Goal: Transaction & Acquisition: Obtain resource

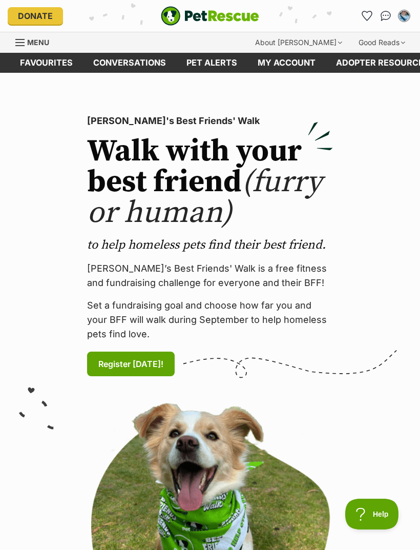
click at [368, 13] on icon "Favourites" at bounding box center [367, 15] width 10 height 9
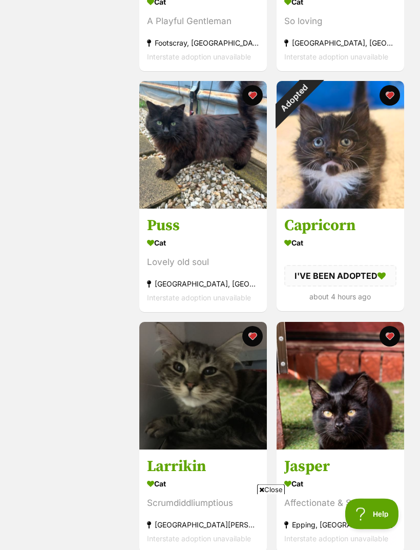
scroll to position [611, 0]
click at [311, 97] on div "Adopted" at bounding box center [294, 98] width 34 height 34
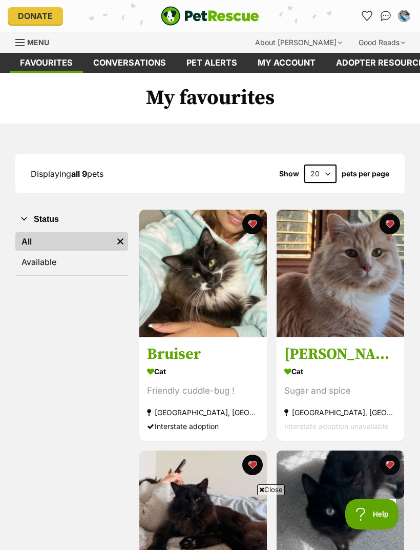
scroll to position [643, 0]
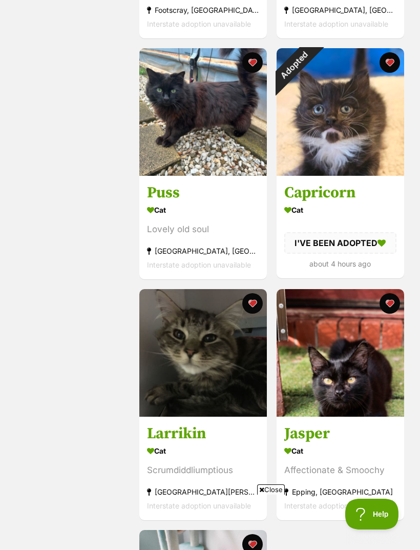
click at [389, 65] on button "favourite" at bounding box center [389, 62] width 21 height 21
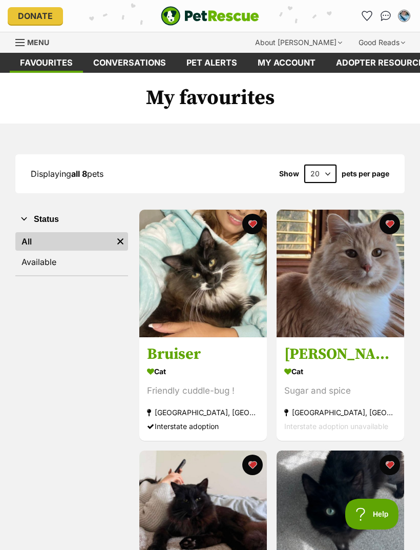
click at [23, 42] on span "Menu" at bounding box center [19, 42] width 9 height 1
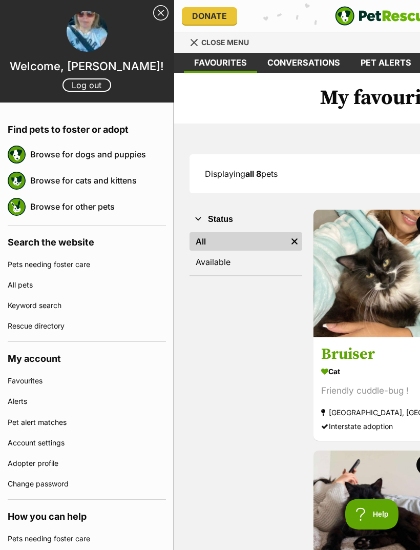
click at [64, 185] on link "Browse for cats and kittens" at bounding box center [98, 181] width 136 height 22
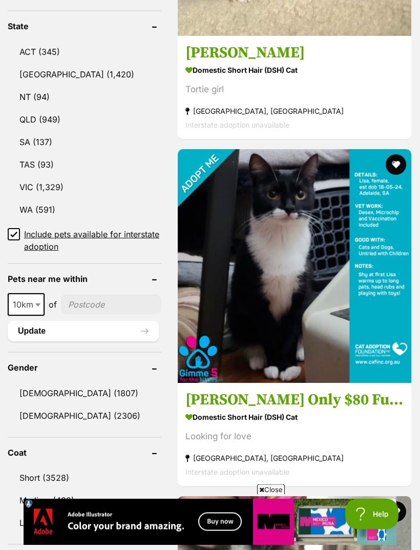
scroll to position [641, 0]
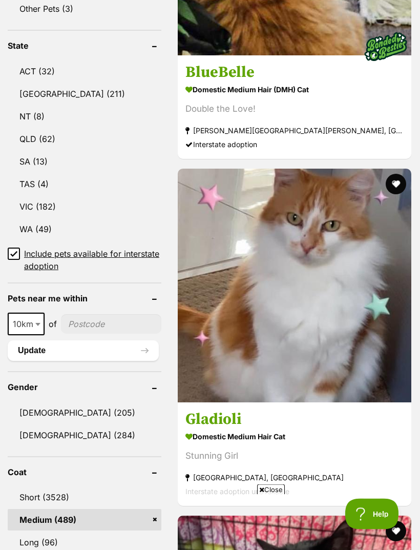
scroll to position [641, 0]
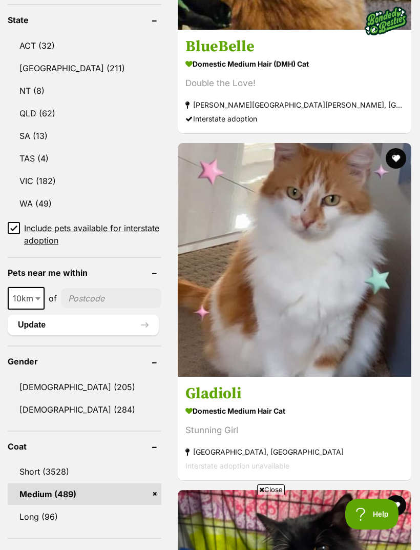
click at [59, 506] on link "Long (96)" at bounding box center [85, 517] width 154 height 22
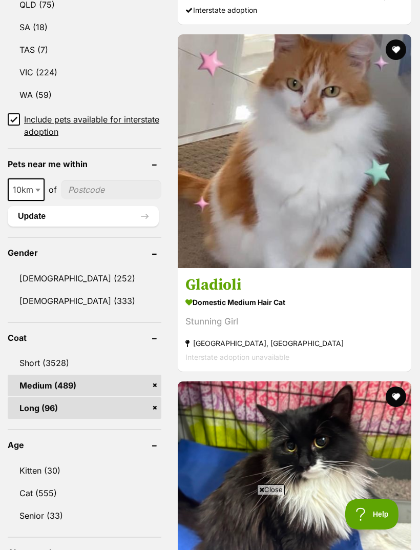
click at [63, 460] on link "Kitten (30)" at bounding box center [85, 471] width 154 height 22
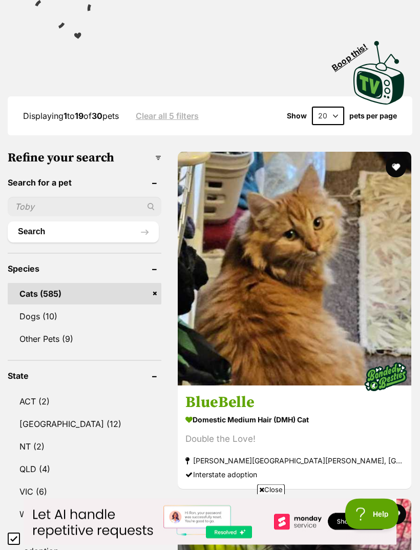
scroll to position [286, 0]
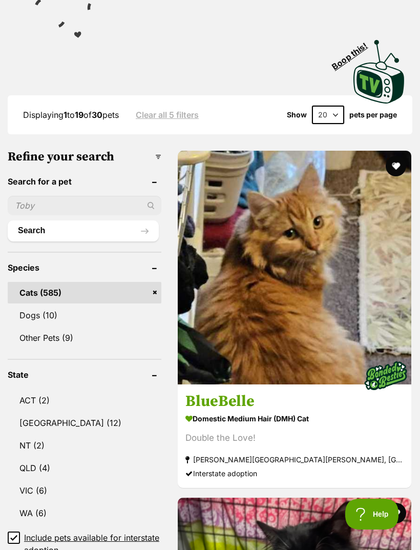
scroll to position [319, 0]
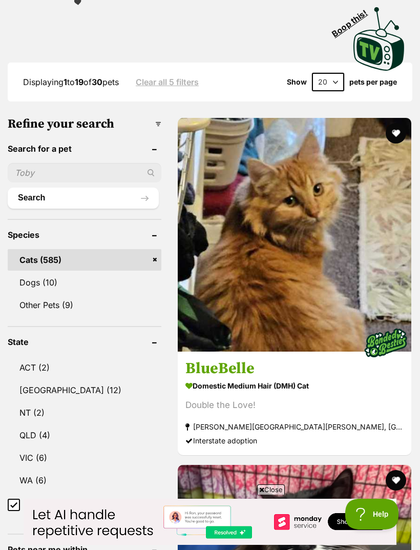
click at [397, 470] on button "favourite" at bounding box center [396, 480] width 21 height 21
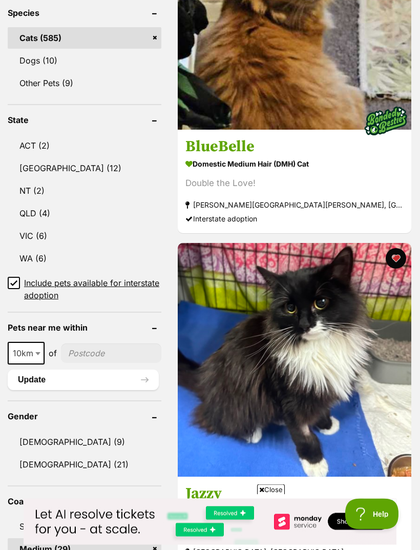
scroll to position [541, 0]
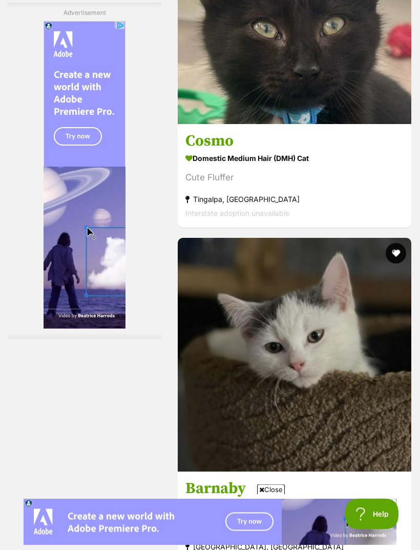
scroll to position [3158, 0]
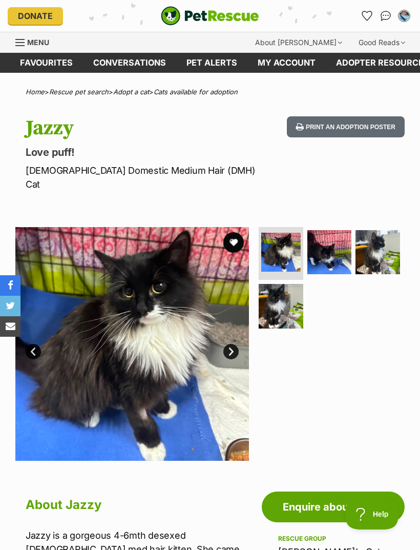
click at [233, 344] on link "Next" at bounding box center [231, 351] width 15 height 15
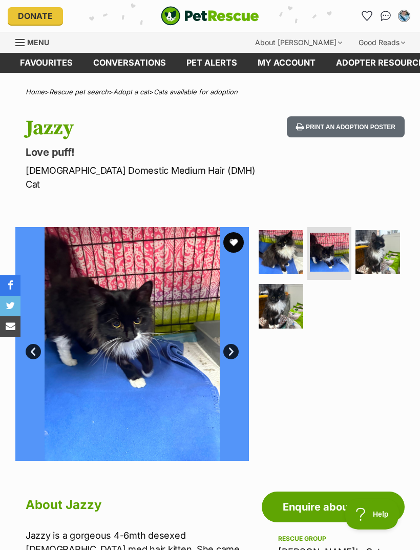
click at [236, 344] on link "Next" at bounding box center [231, 351] width 15 height 15
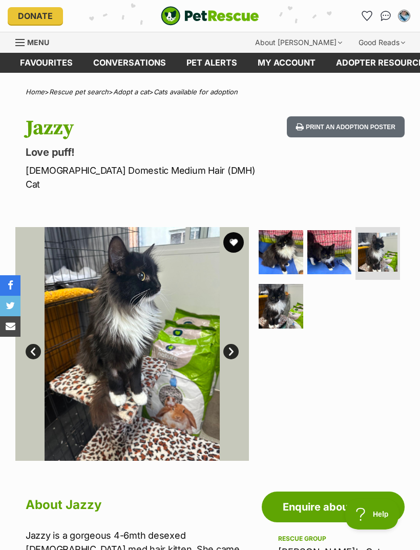
click at [232, 344] on link "Next" at bounding box center [231, 351] width 15 height 15
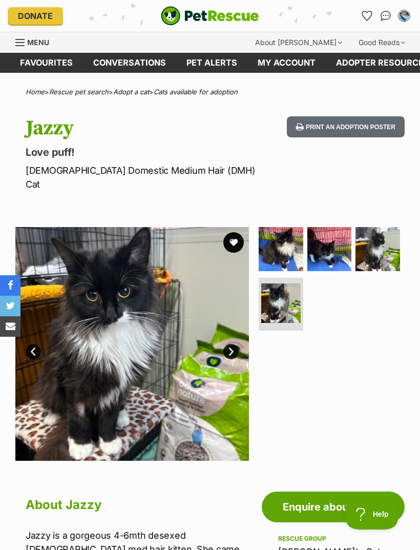
click at [226, 344] on link "Next" at bounding box center [231, 351] width 15 height 15
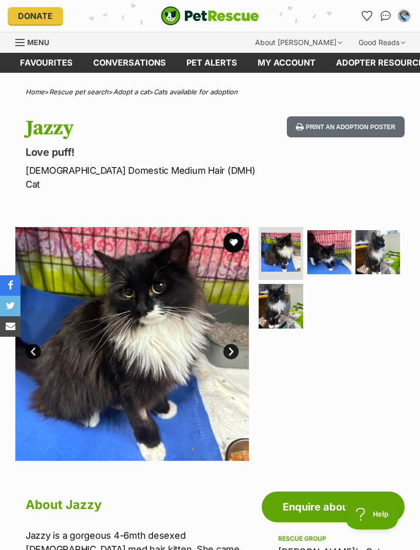
click at [229, 344] on link "Next" at bounding box center [231, 351] width 15 height 15
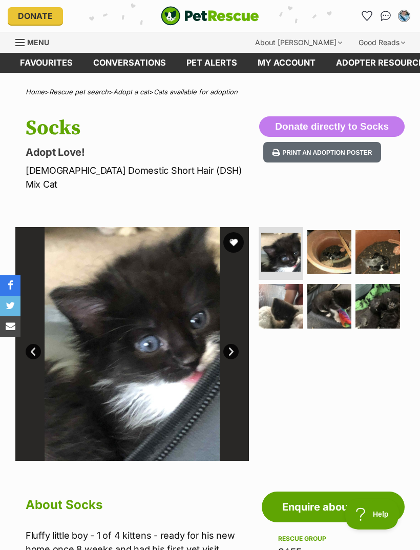
click at [236, 344] on link "Next" at bounding box center [231, 351] width 15 height 15
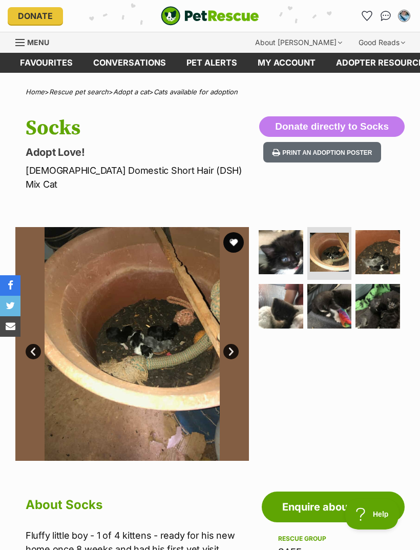
click at [231, 344] on link "Next" at bounding box center [231, 351] width 15 height 15
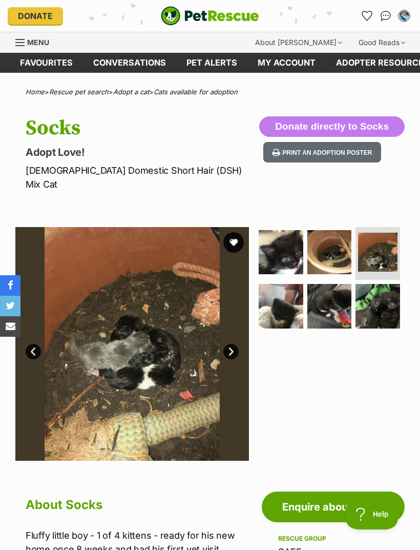
click at [228, 344] on link "Next" at bounding box center [231, 351] width 15 height 15
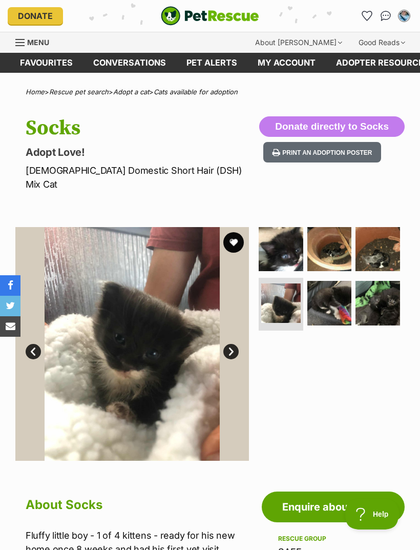
click at [225, 343] on img at bounding box center [132, 344] width 234 height 234
click at [226, 344] on link "Next" at bounding box center [231, 351] width 15 height 15
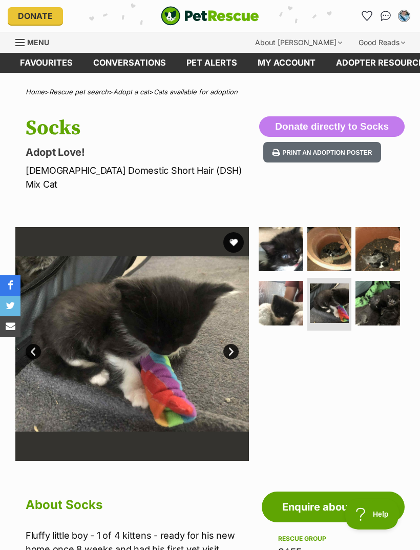
click at [229, 344] on link "Next" at bounding box center [231, 351] width 15 height 15
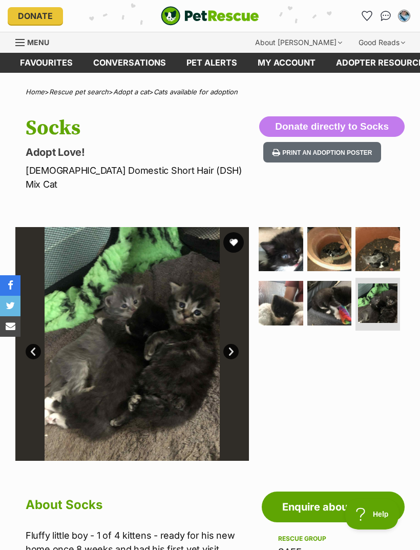
click at [232, 344] on link "Next" at bounding box center [231, 351] width 15 height 15
